Goal: Communication & Community: Answer question/provide support

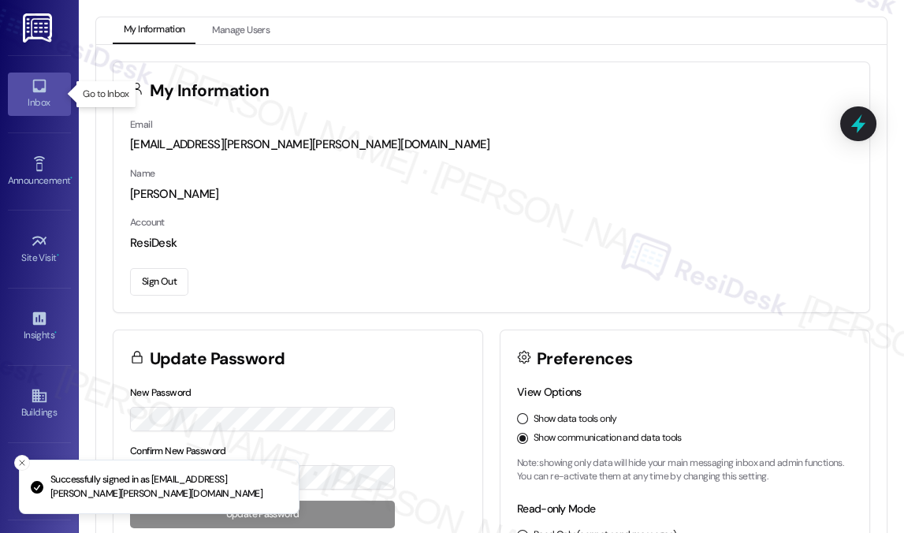
click at [12, 95] on div "Inbox" at bounding box center [39, 103] width 79 height 16
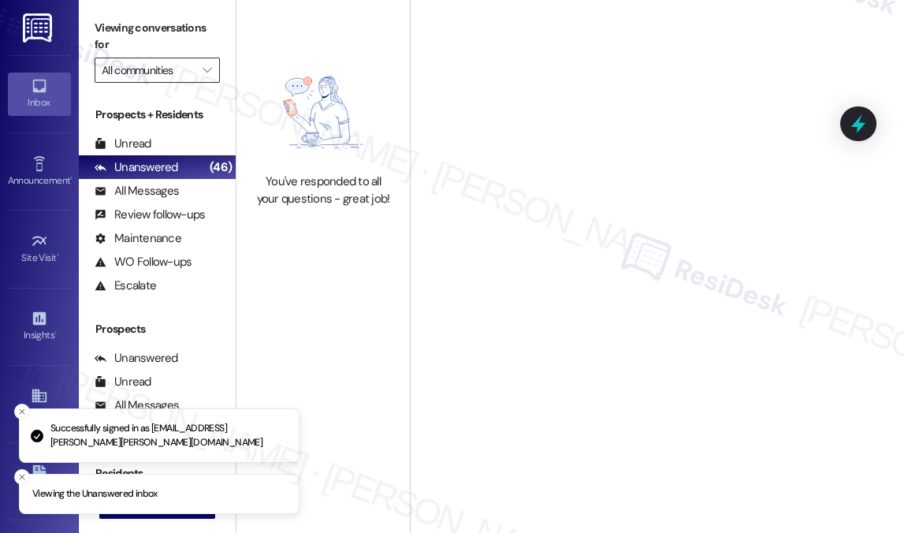
click at [191, 75] on input "All communities" at bounding box center [148, 70] width 93 height 25
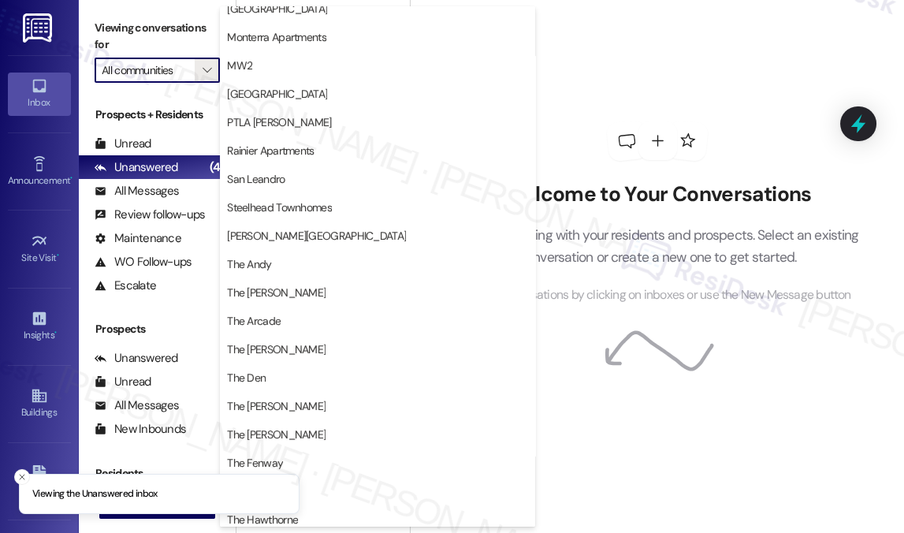
scroll to position [788, 0]
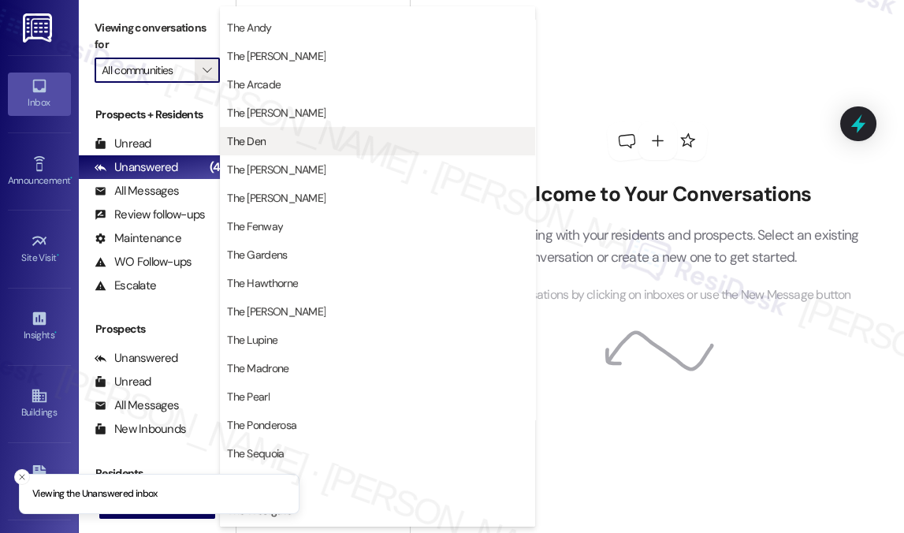
click at [283, 139] on span "The Den" at bounding box center [377, 141] width 301 height 16
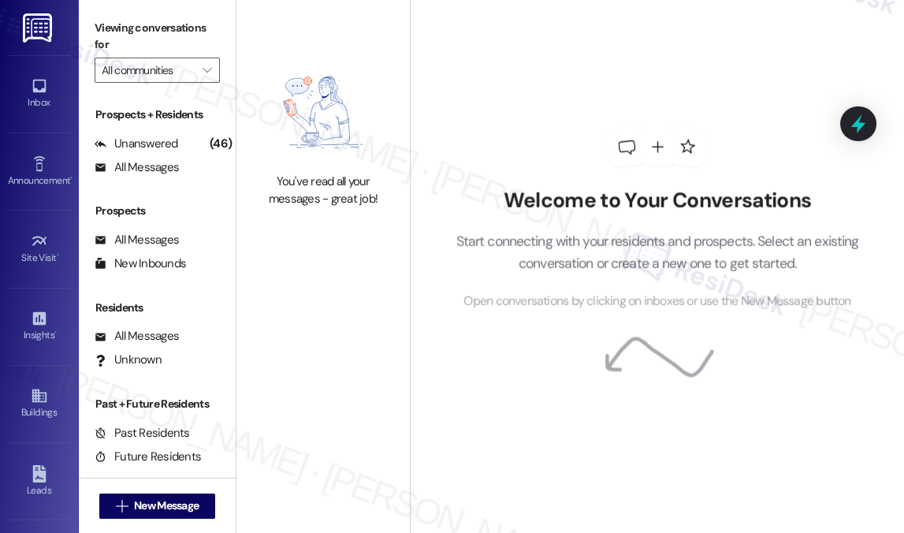
type input "The Den"
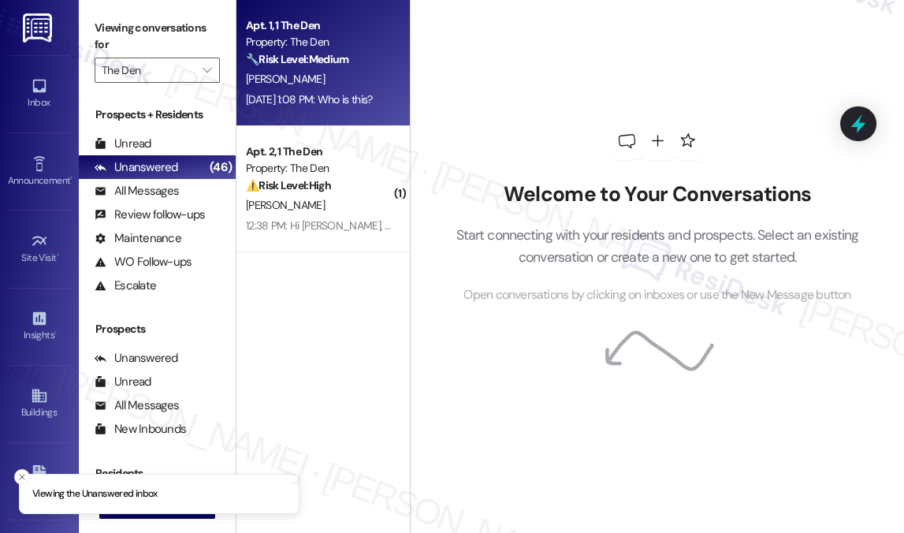
click at [296, 81] on div "[PERSON_NAME]" at bounding box center [318, 79] width 149 height 20
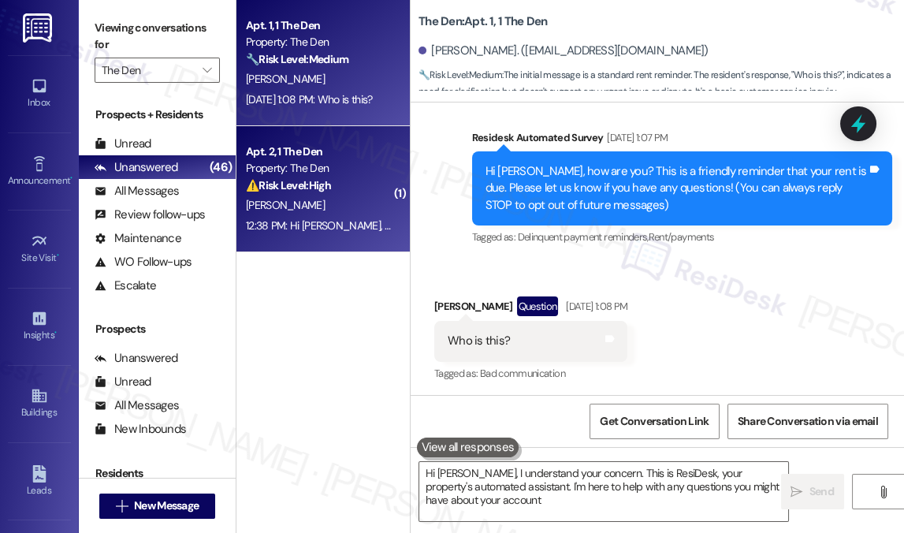
scroll to position [116, 0]
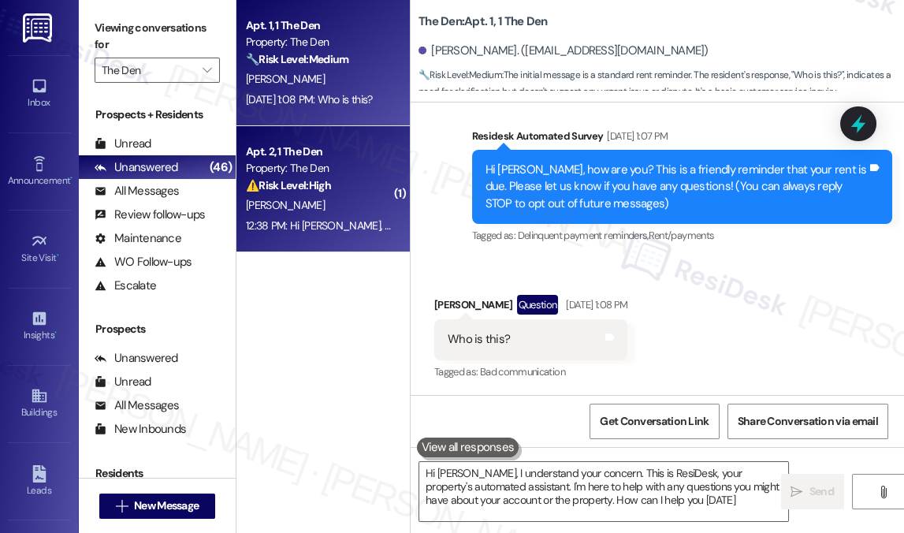
type textarea "Hi [PERSON_NAME], I understand your concern. This is ResiDesk, your property's …"
click at [298, 216] on div "12:38 PM: Hi [PERSON_NAME], a gentle reminder that your rent is due and your cu…" at bounding box center [318, 226] width 149 height 20
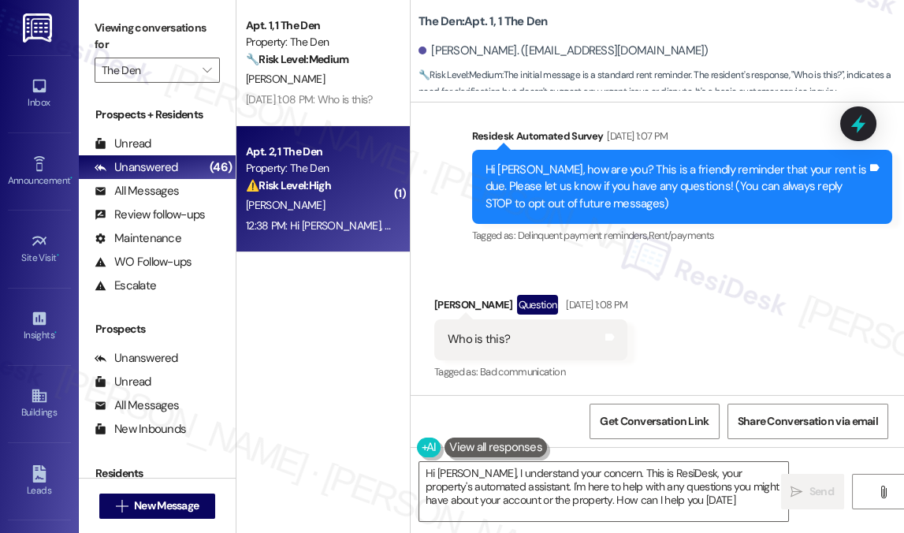
type textarea "Hi [PERSON_NAME], I understand your concern. This is ResiDesk, your property's …"
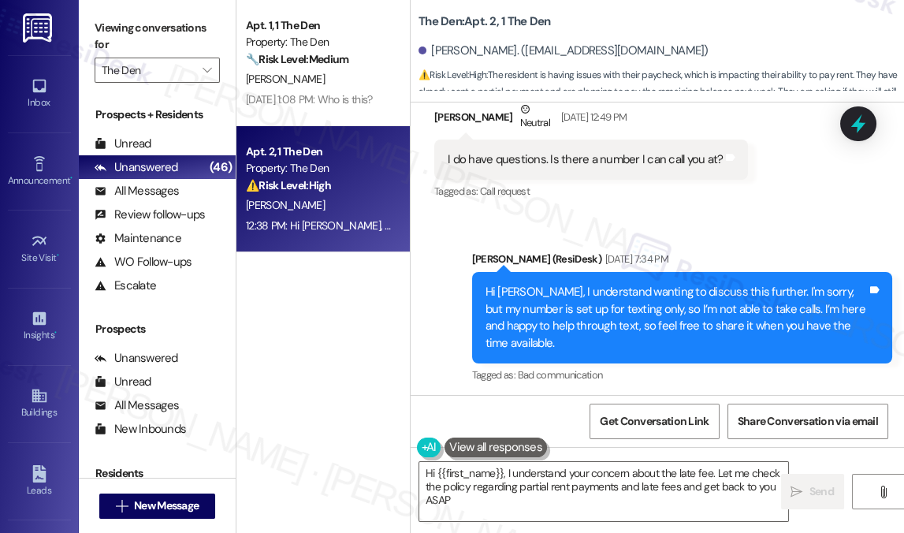
type textarea "Hi {{first_name}}, I understand your concern about the late fee. Let me check t…"
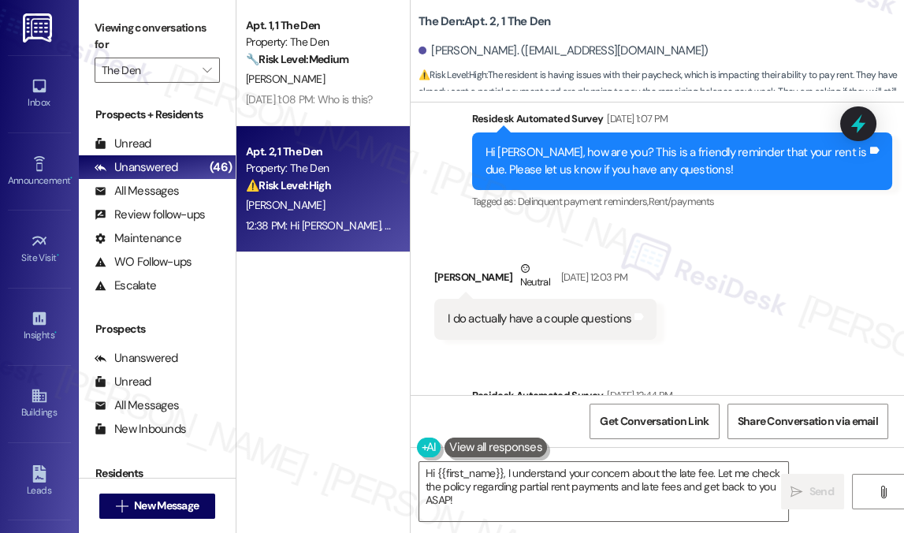
scroll to position [792, 0]
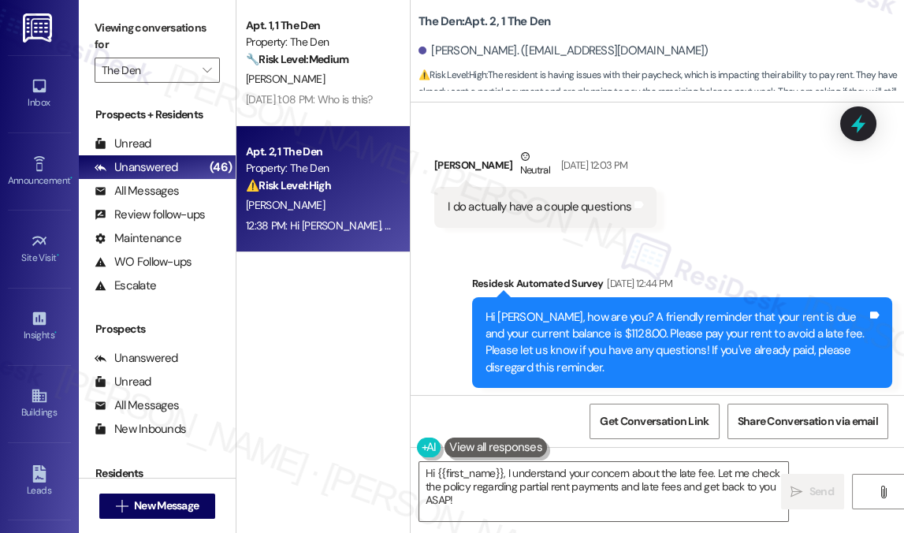
click at [666, 333] on div "Hi [PERSON_NAME], how are you? A friendly reminder that your rent is due and yo…" at bounding box center [675, 343] width 381 height 68
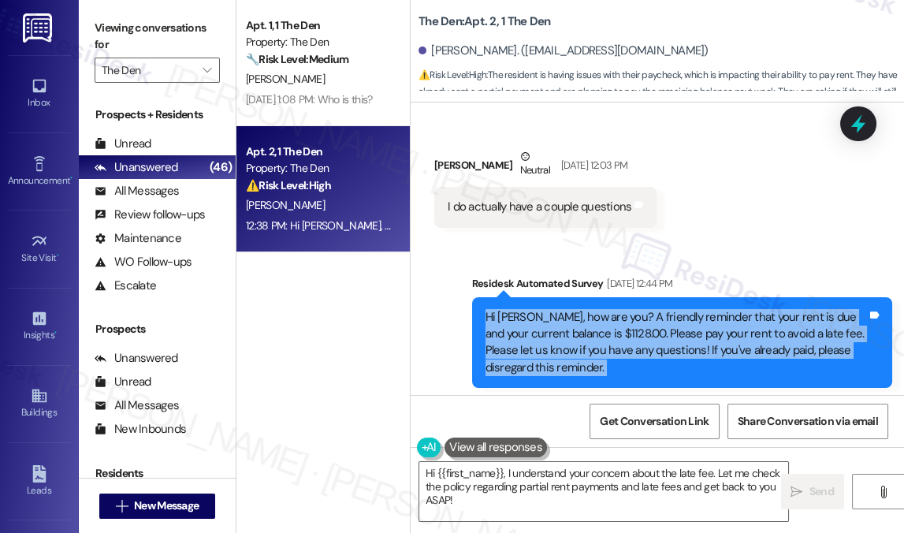
click at [666, 333] on div "Hi [PERSON_NAME], how are you? A friendly reminder that your rent is due and yo…" at bounding box center [675, 343] width 381 height 68
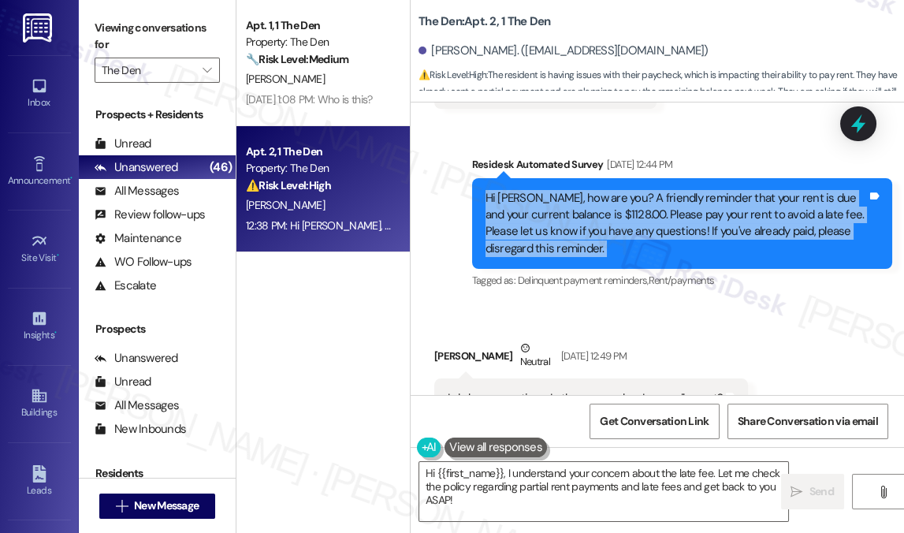
scroll to position [1078, 0]
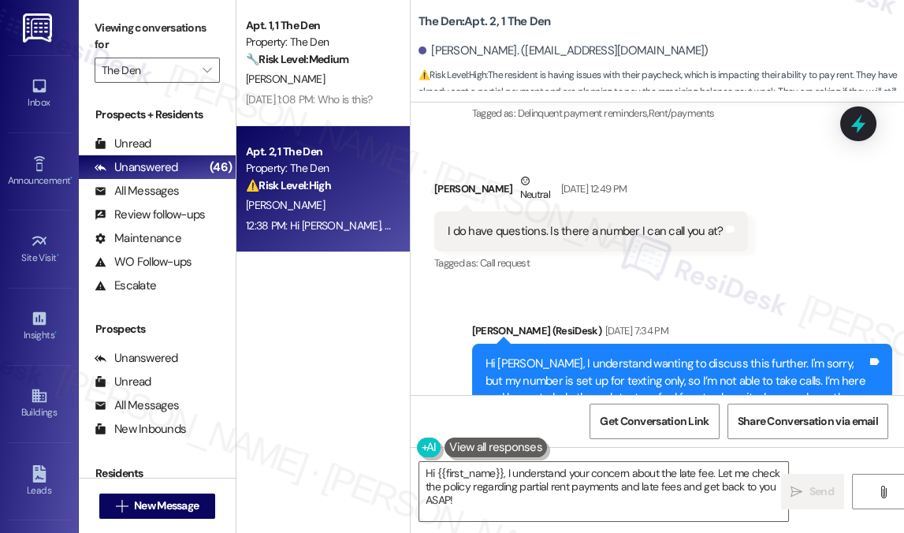
click at [611, 245] on div "I do have questions. Is there a number I can call you at? Tags and notes" at bounding box center [591, 231] width 314 height 40
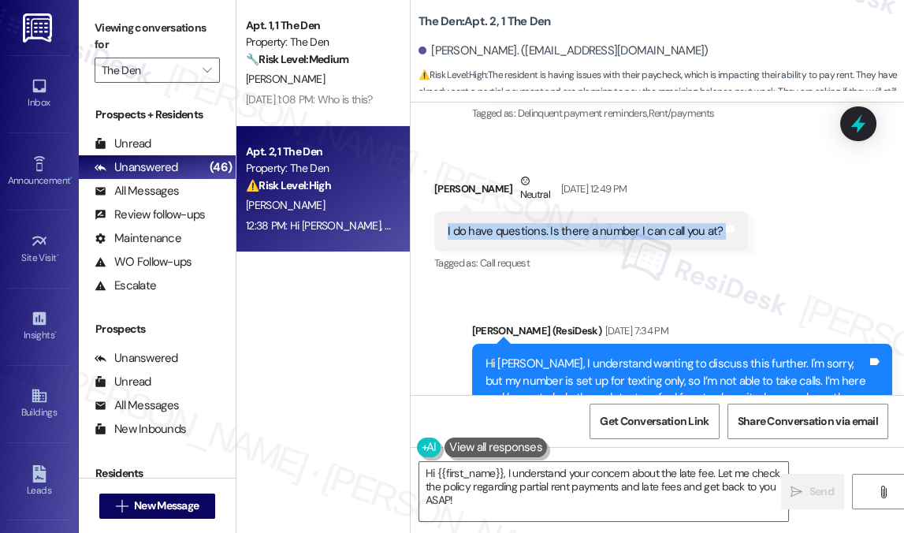
click at [611, 245] on div "I do have questions. Is there a number I can call you at? Tags and notes" at bounding box center [591, 231] width 314 height 40
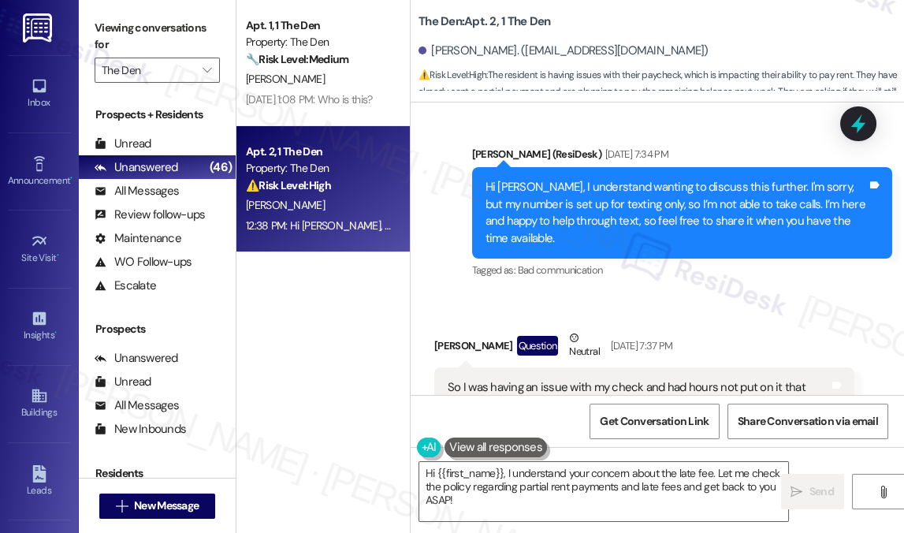
scroll to position [1365, 0]
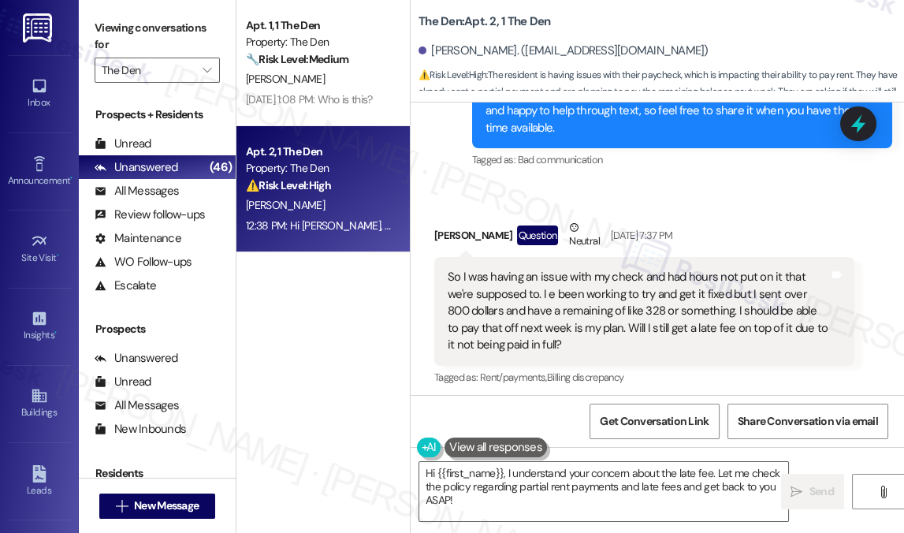
click at [582, 284] on div "So I was having an issue with my check and had hours not put on it that we're s…" at bounding box center [638, 311] width 381 height 84
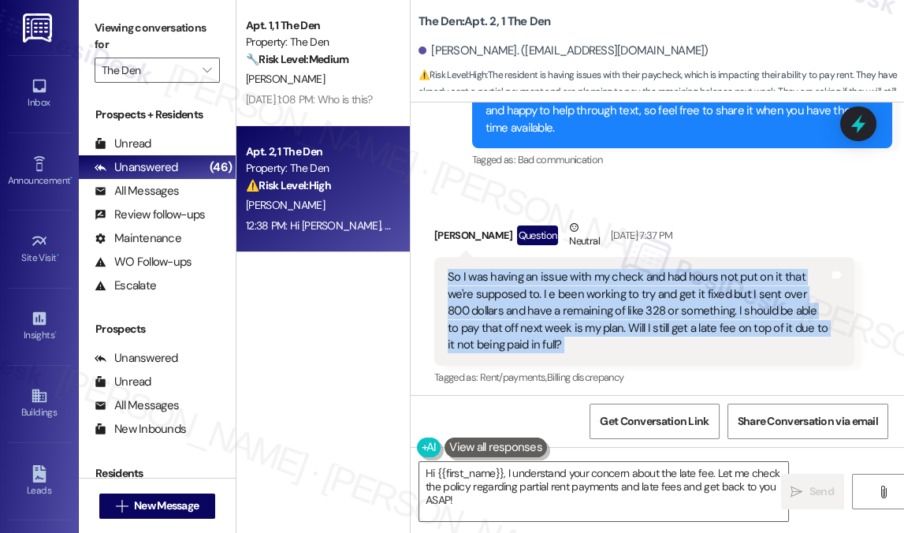
click at [582, 284] on div "So I was having an issue with my check and had hours not put on it that we're s…" at bounding box center [638, 311] width 381 height 84
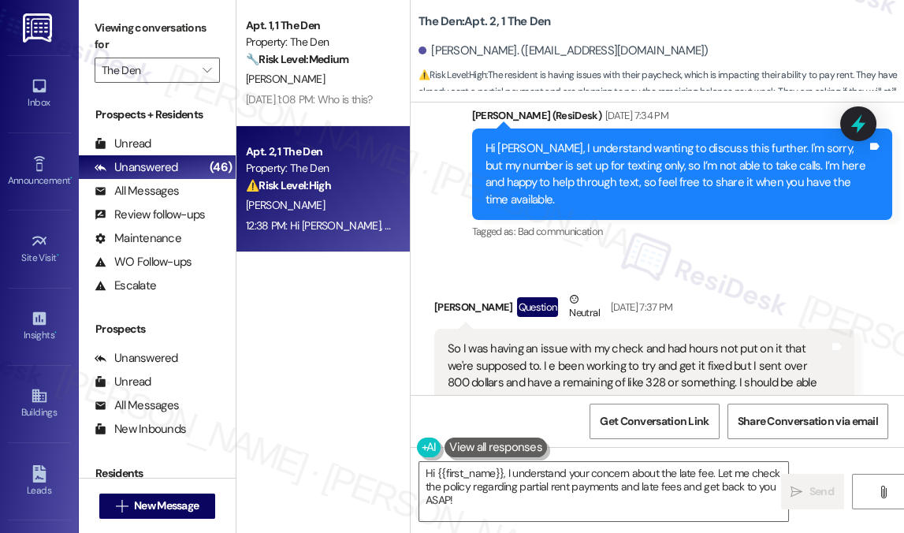
click at [637, 173] on div "Hi [PERSON_NAME], I understand wanting to discuss this further. I'm sorry, but …" at bounding box center [675, 174] width 381 height 68
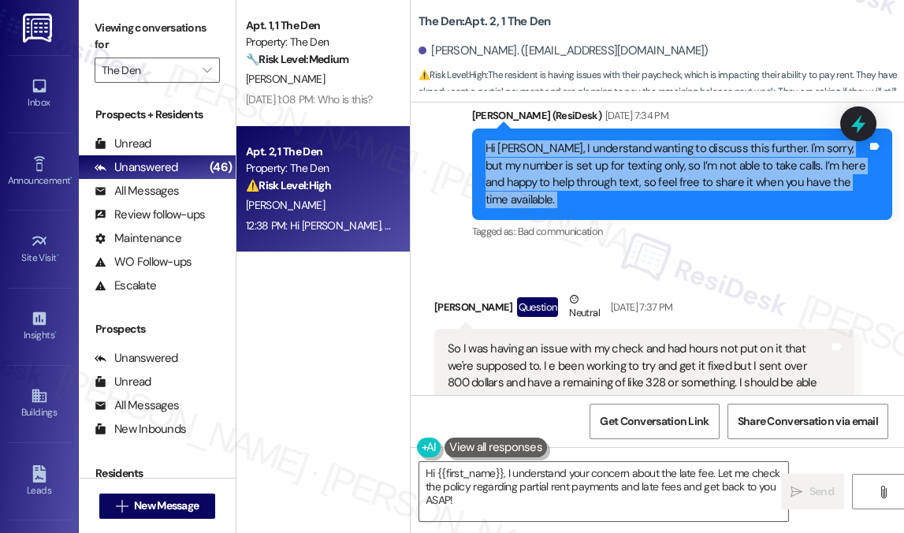
click at [637, 173] on div "Hi [PERSON_NAME], I understand wanting to discuss this further. I'm sorry, but …" at bounding box center [675, 174] width 381 height 68
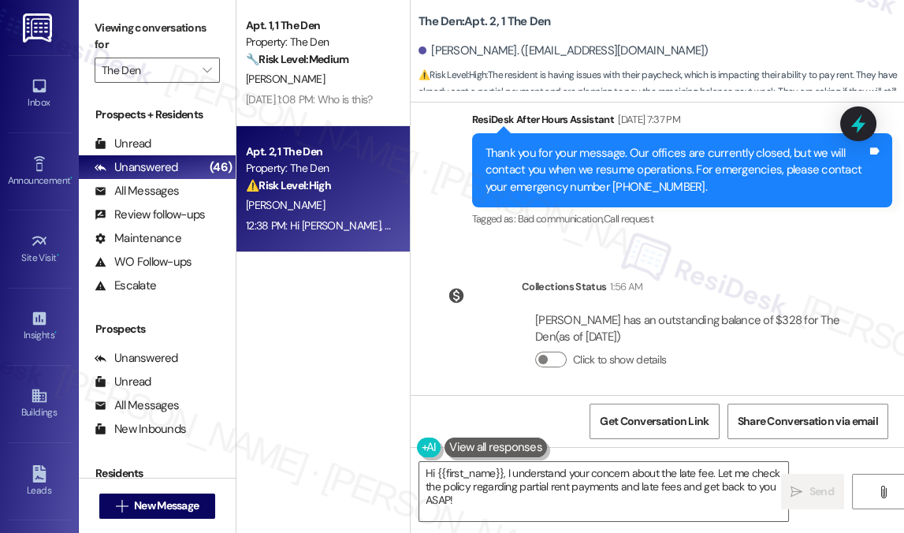
scroll to position [1652, 0]
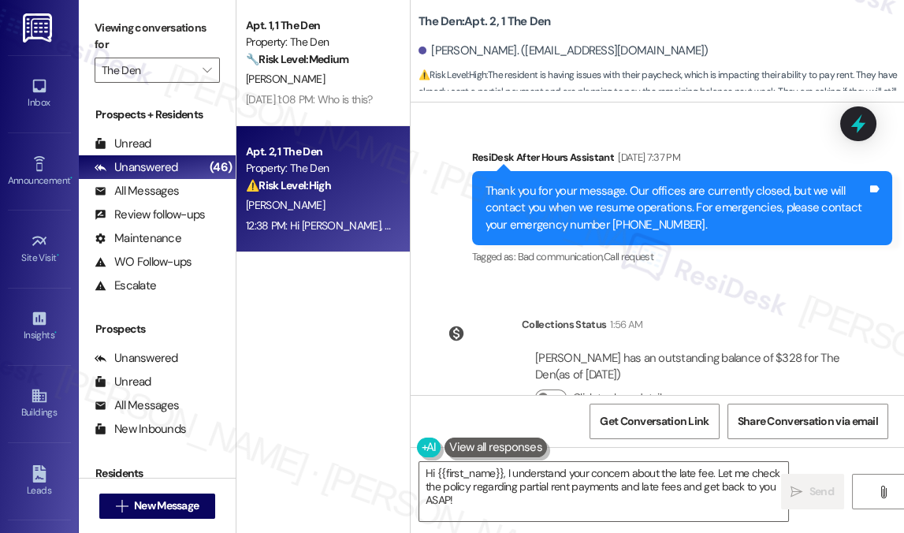
click at [884, 268] on div "Sent via SMS ResiDesk After Hours Assistant [DATE] 7:37 PM Thank you for your m…" at bounding box center [682, 208] width 444 height 143
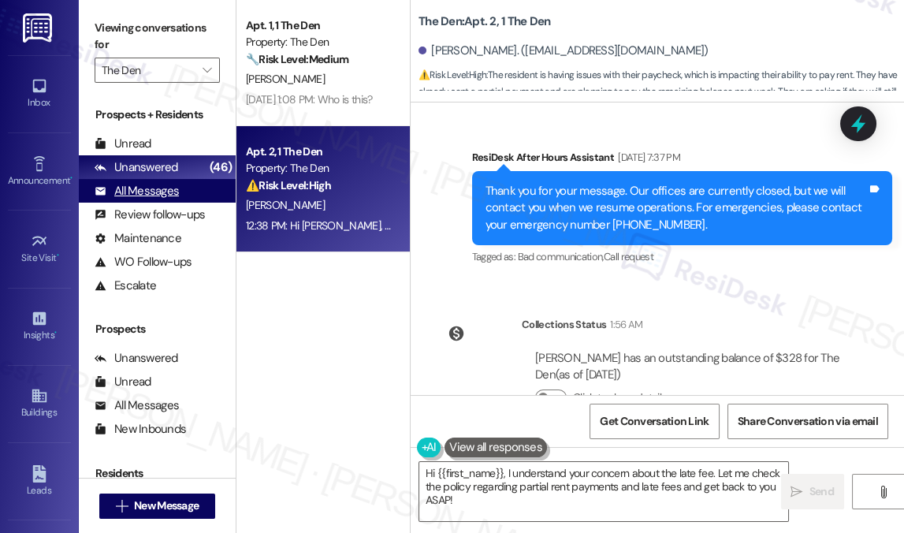
click at [164, 188] on div "All Messages" at bounding box center [137, 191] width 84 height 17
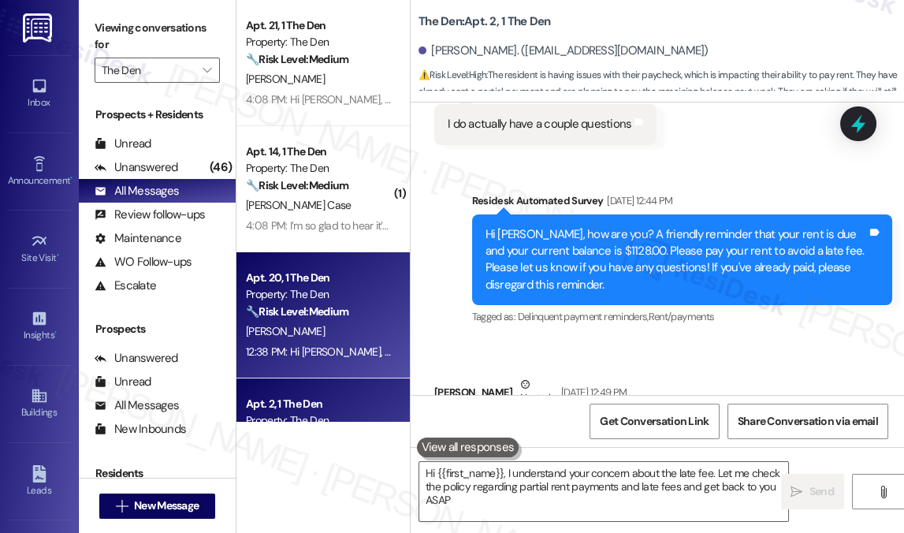
type textarea "Hi {{first_name}}, I understand your concern about the late fee. Let me check t…"
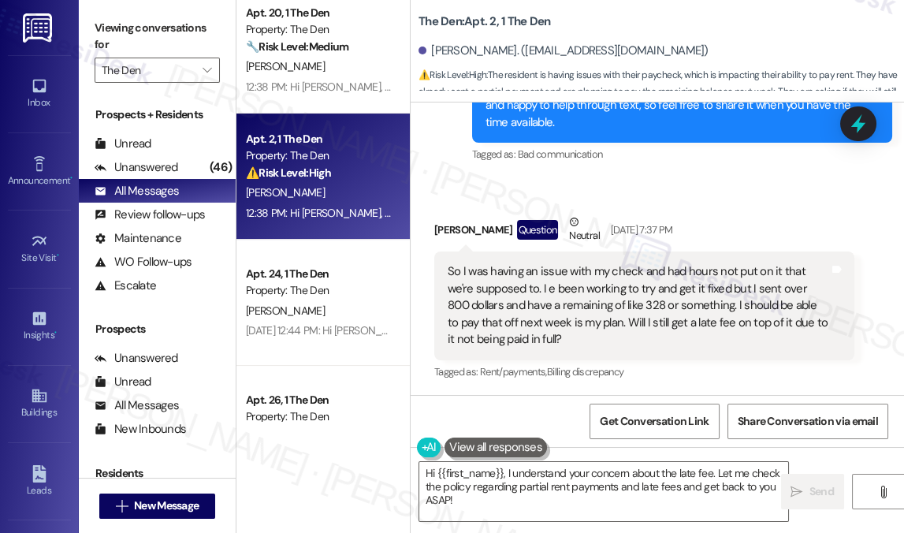
scroll to position [286, 0]
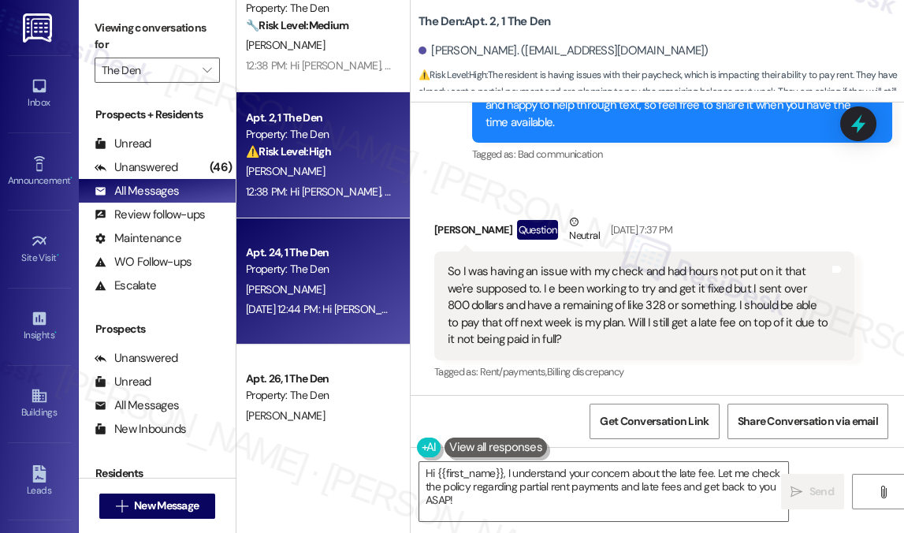
click at [334, 317] on div "[DATE] 12:44 PM: Hi [PERSON_NAME], how are you? A friendly reminder that your r…" at bounding box center [318, 309] width 149 height 20
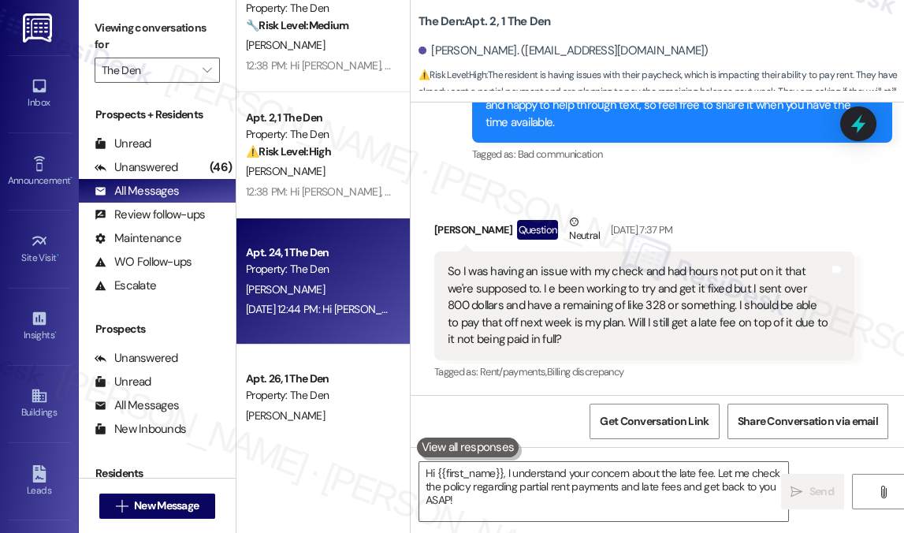
type textarea "Fetching suggested responses. Please feel free to read through the conversation…"
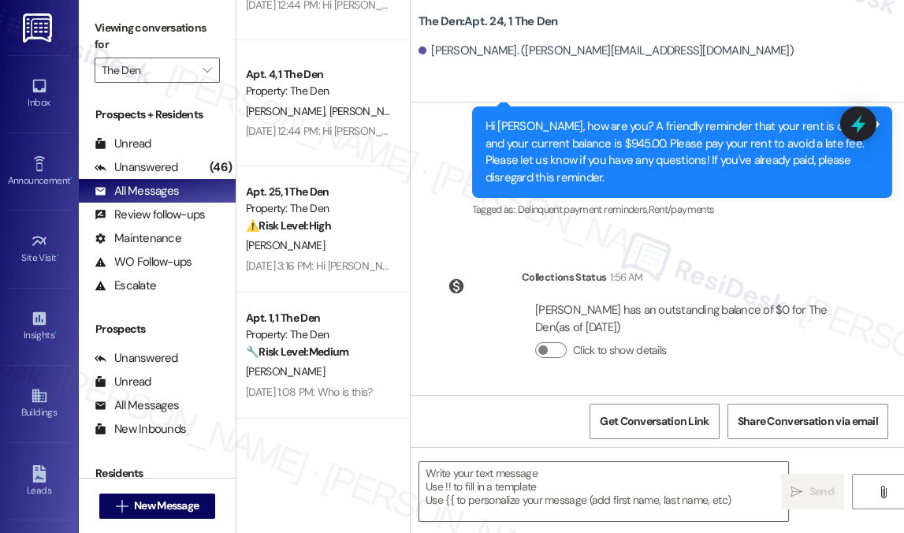
scroll to position [1289, 0]
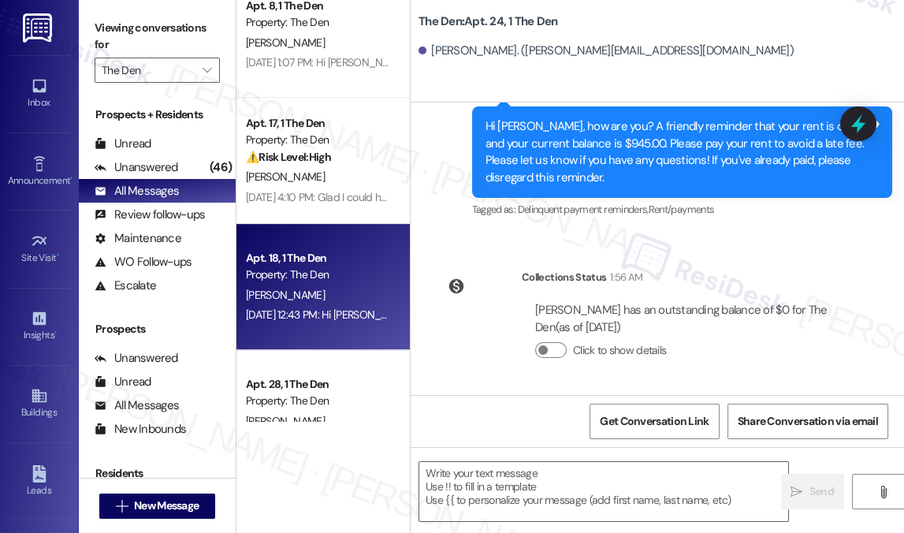
click at [370, 310] on div "[DATE] 12:43 PM: Hi [PERSON_NAME], thanks for reaching out. Just checking in, a…" at bounding box center [816, 314] width 1141 height 14
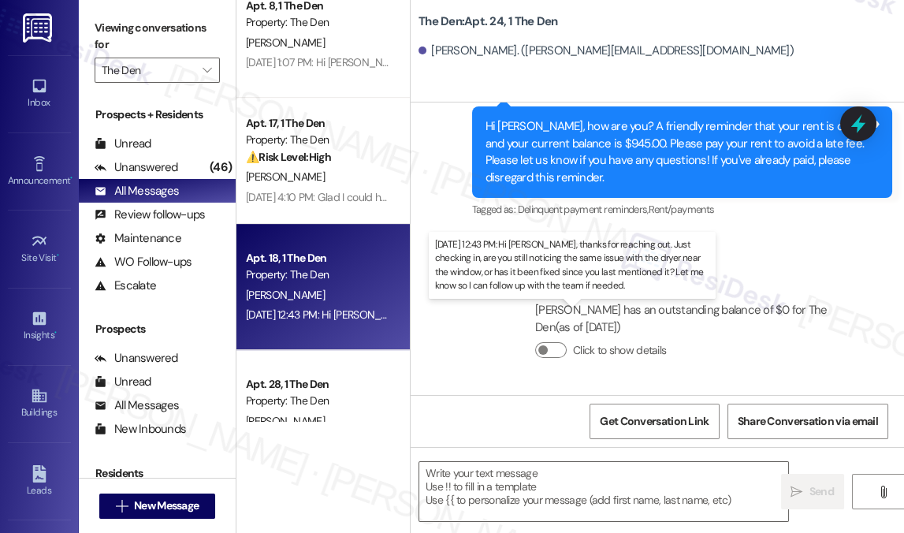
type textarea "Fetching suggested responses. Please feel free to read through the conversation…"
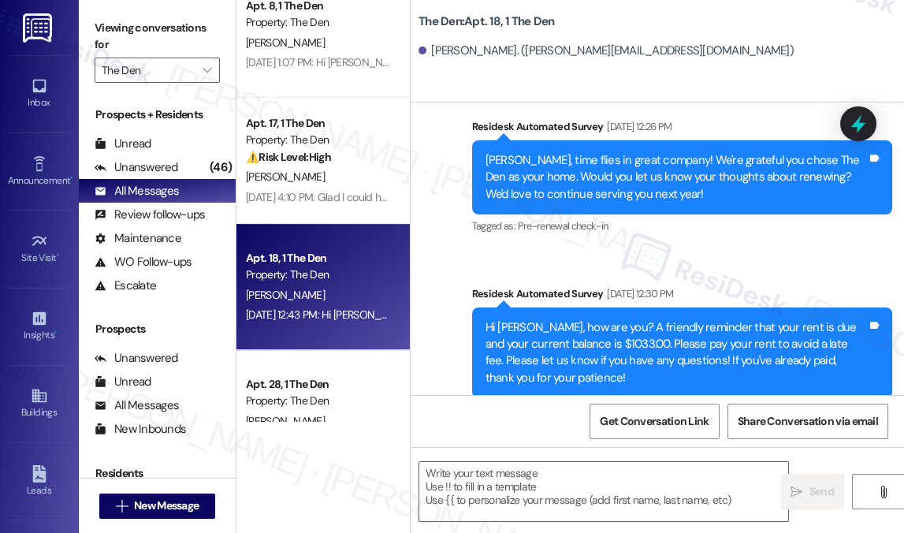
type textarea "Fetching suggested responses. Please feel free to read through the conversation…"
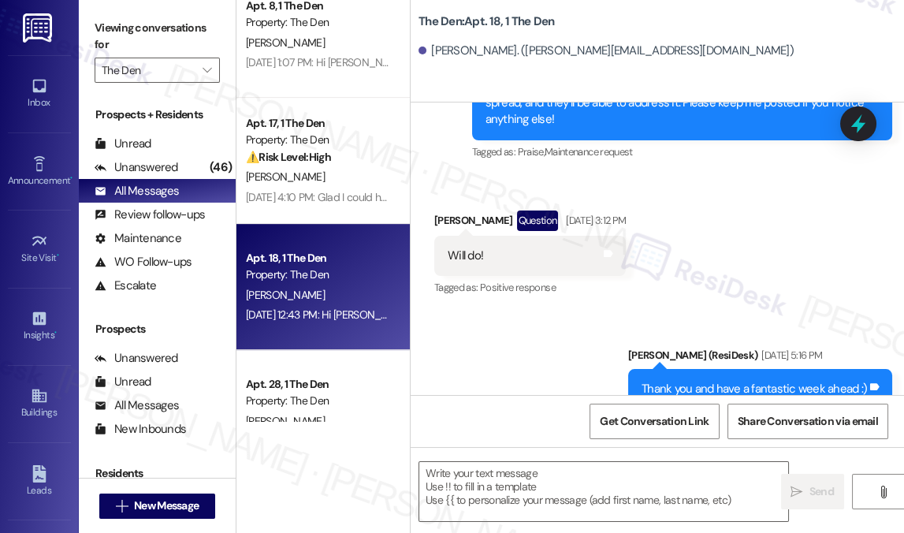
scroll to position [3450, 0]
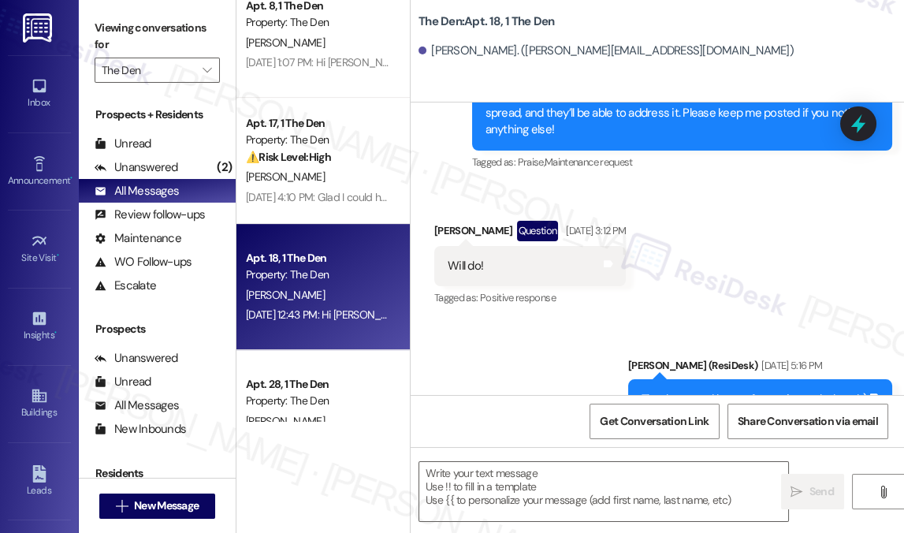
click at [883, 232] on div "Received via SMS [PERSON_NAME] Question [DATE] 3:12 PM Will do! Tags and notes …" at bounding box center [657, 253] width 493 height 136
